Goal: Task Accomplishment & Management: Use online tool/utility

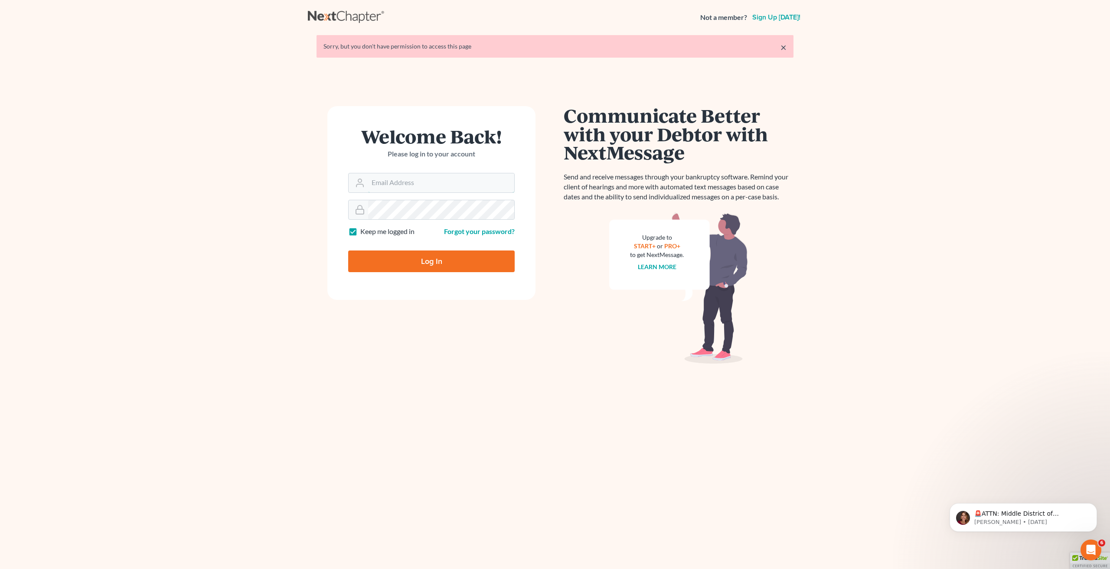
type input "[EMAIL_ADDRESS][DOMAIN_NAME]"
click at [431, 264] on input "Log In" at bounding box center [431, 262] width 167 height 22
type input "Thinking..."
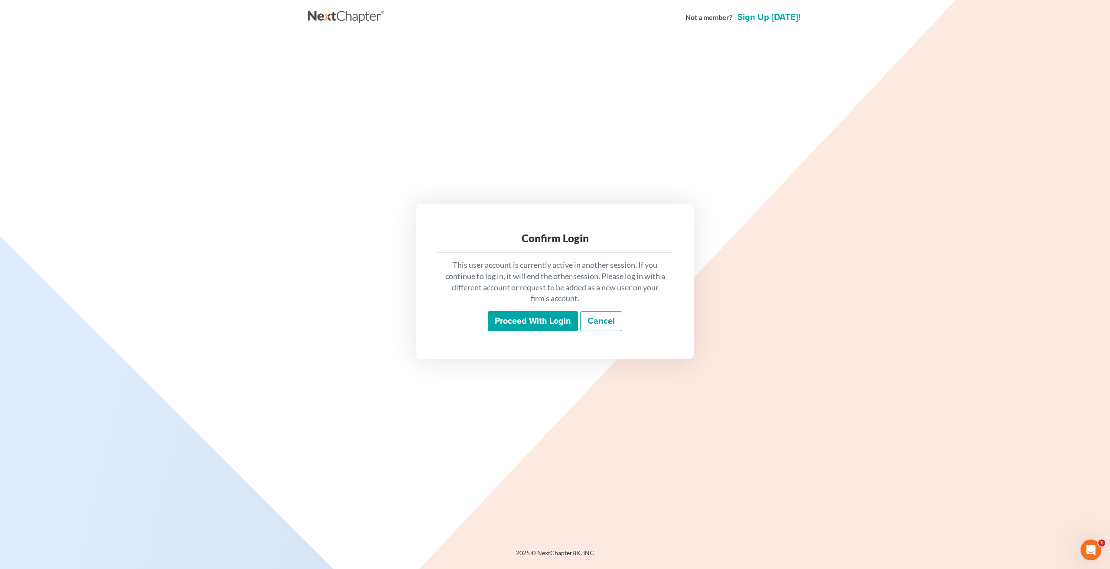
click at [536, 325] on input "Proceed with login" at bounding box center [533, 321] width 90 height 20
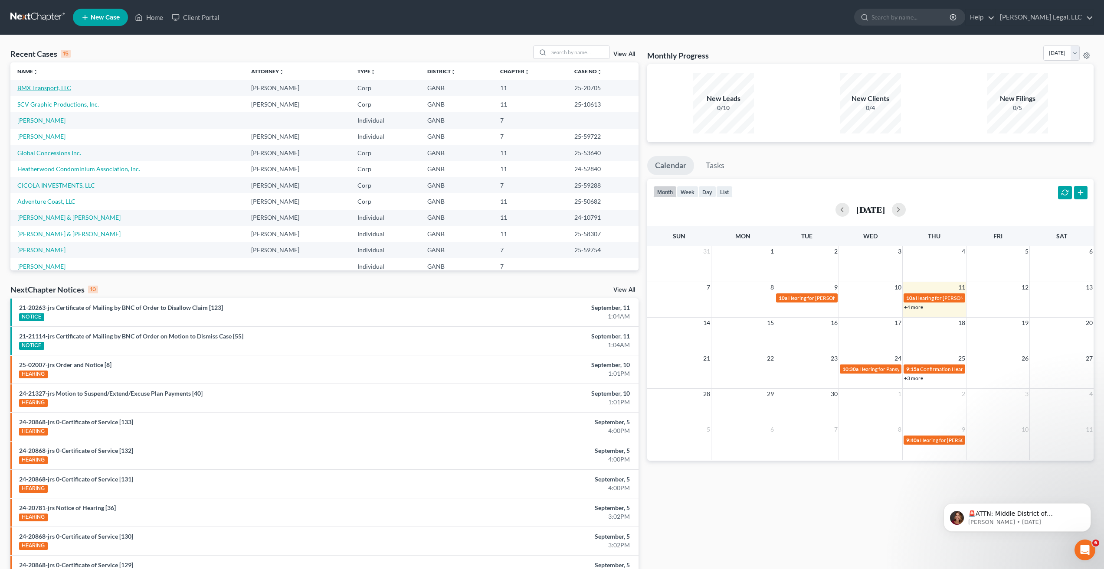
click at [50, 86] on link "BMX Transport, LLC" at bounding box center [44, 87] width 54 height 7
select select "6"
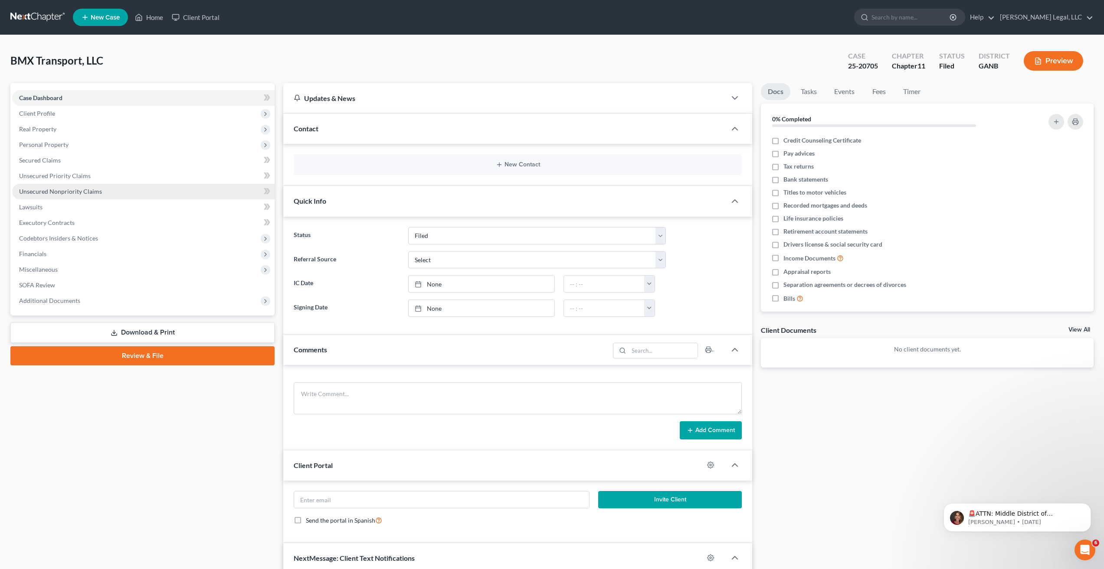
click at [72, 195] on span "Unsecured Nonpriority Claims" at bounding box center [60, 191] width 83 height 7
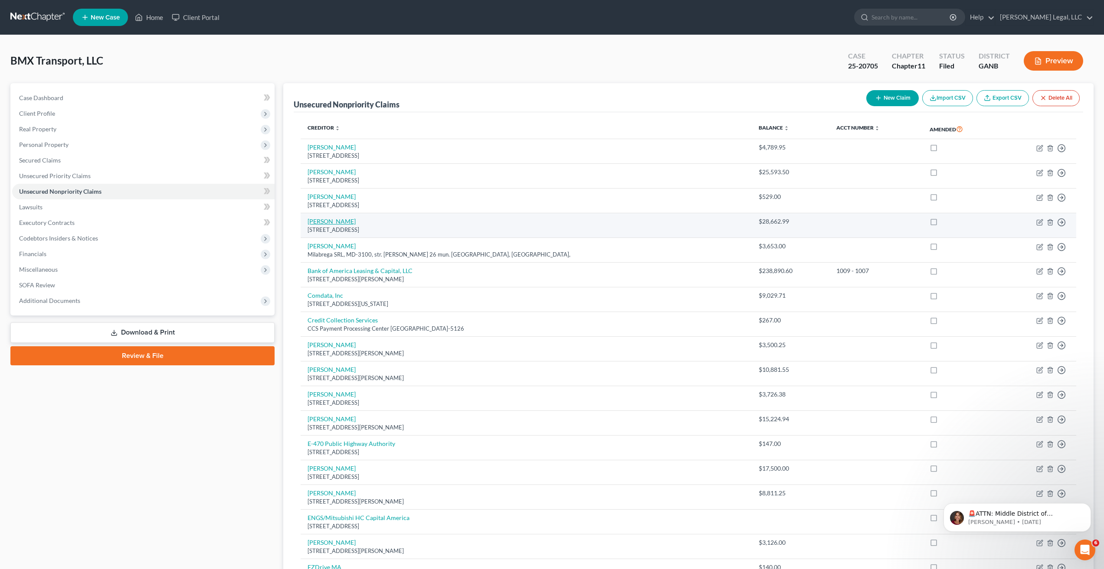
click at [330, 224] on link "Angelo Barrera" at bounding box center [331, 221] width 48 height 7
select select "10"
select select "11"
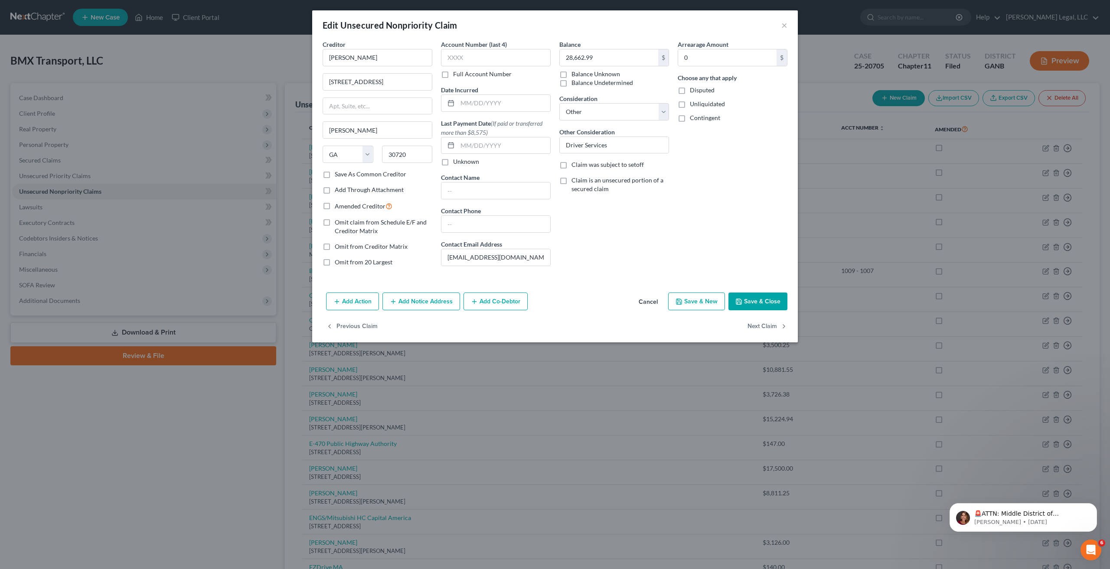
click at [657, 298] on button "Cancel" at bounding box center [648, 302] width 33 height 17
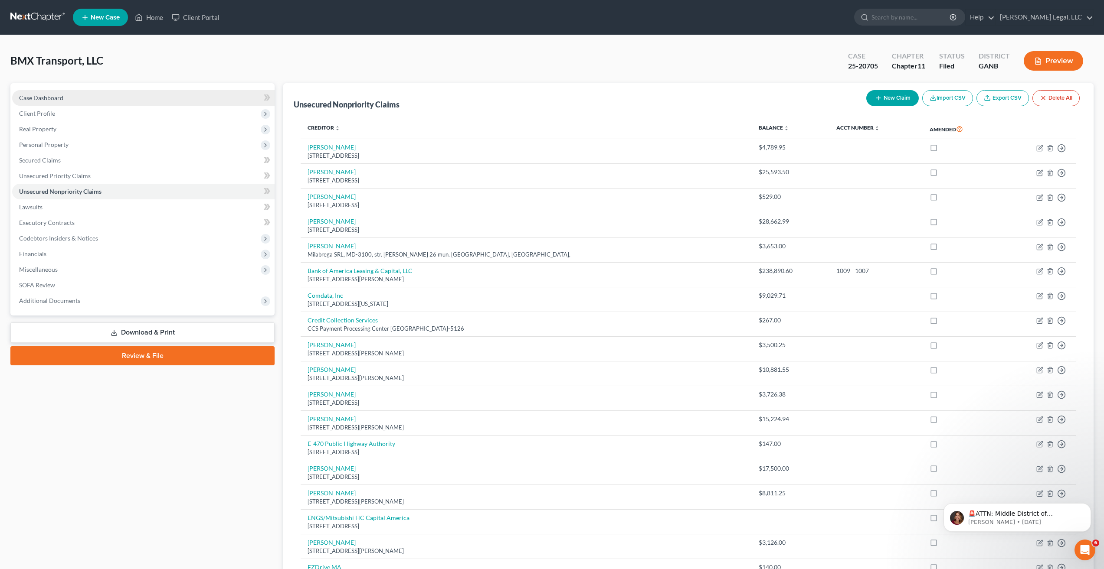
click at [44, 91] on link "Case Dashboard" at bounding box center [143, 98] width 262 height 16
select select "6"
